Goal: Check status: Check status

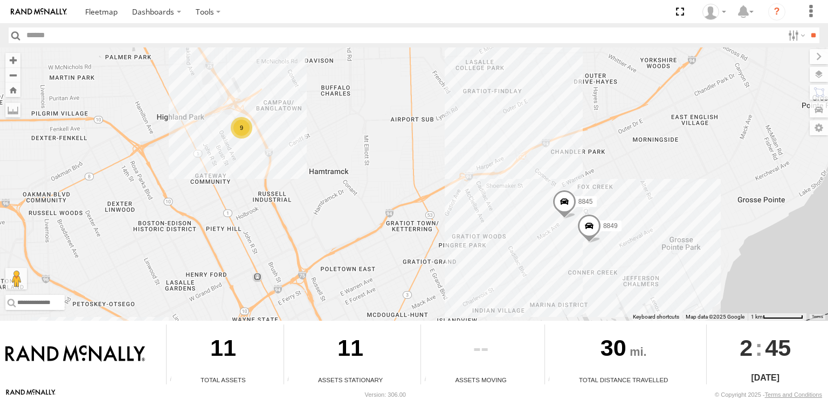
click at [243, 133] on div "9" at bounding box center [242, 128] width 22 height 22
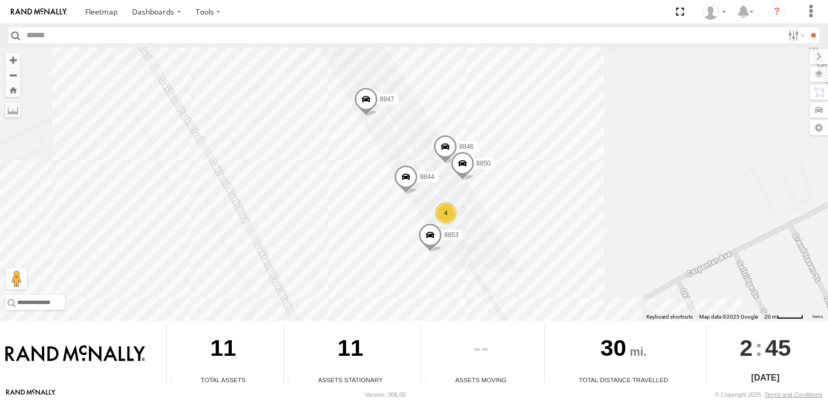
click at [463, 165] on span at bounding box center [463, 165] width 24 height 29
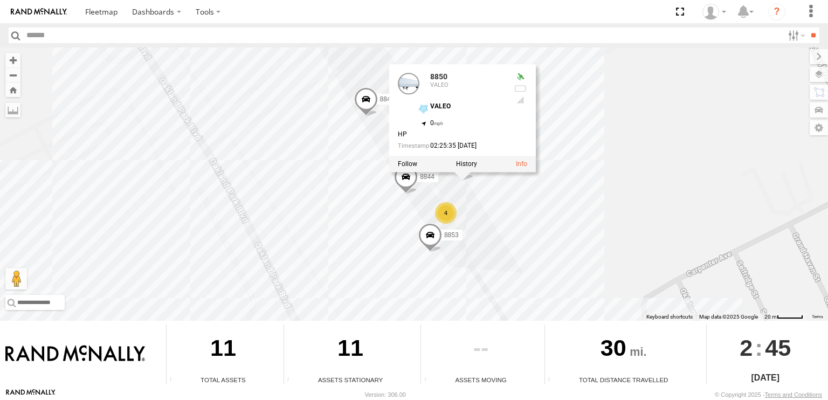
click at [587, 164] on div "8845 8849 8846 4 8853 8850 8847 8844 8850 VALEO VALEO 42.40303 , -83.07728 0 HP…" at bounding box center [414, 183] width 828 height 273
